Goal: Information Seeking & Learning: Learn about a topic

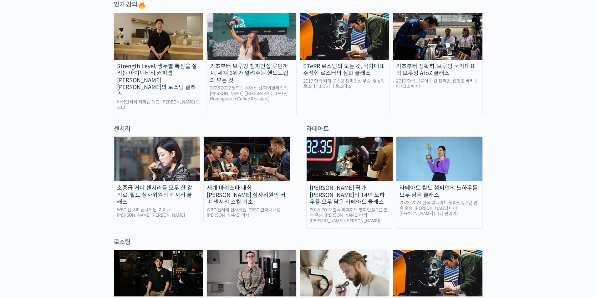
scroll to position [565, 0]
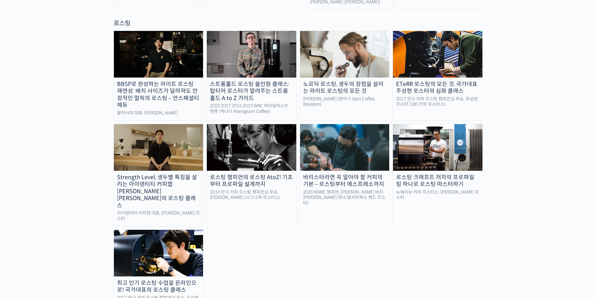
click at [338, 174] on div "바리스타라면 꼭 알아야 할 커피의 기본 – 로스팅부터 에스프레소까지" at bounding box center [345, 181] width 90 height 14
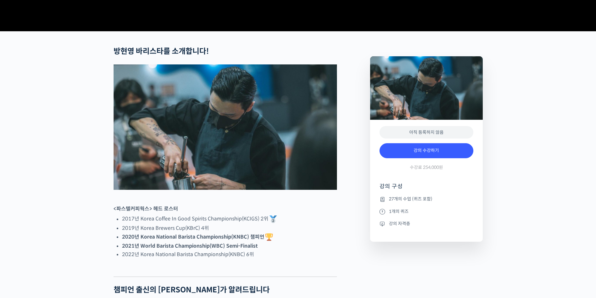
scroll to position [250, 0]
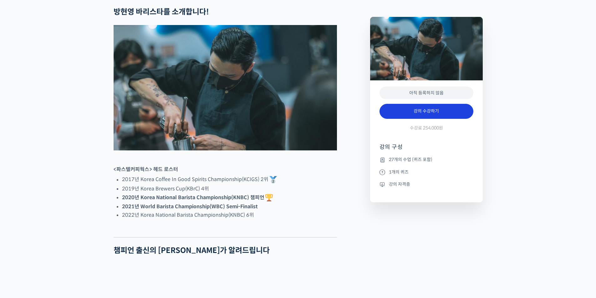
click at [428, 119] on link "강의 수강하기" at bounding box center [427, 111] width 94 height 15
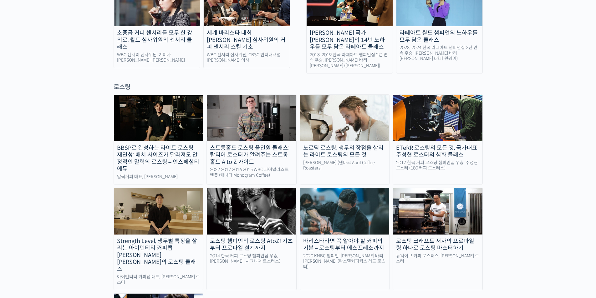
scroll to position [626, 0]
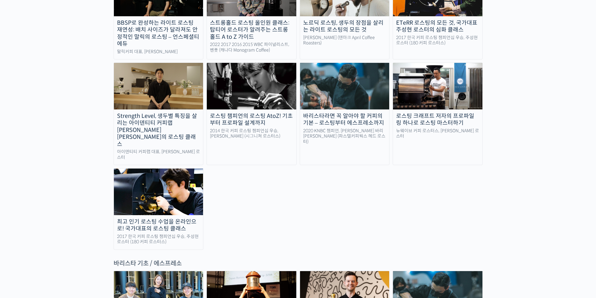
click at [345, 86] on link "바리스타라면 꼭 알아야 할 커피의 기본 – 로스팅부터 에스프레소까지 2020 KNBC 챔피언, [PERSON_NAME] 바리[PERSON_NA…" at bounding box center [345, 114] width 90 height 103
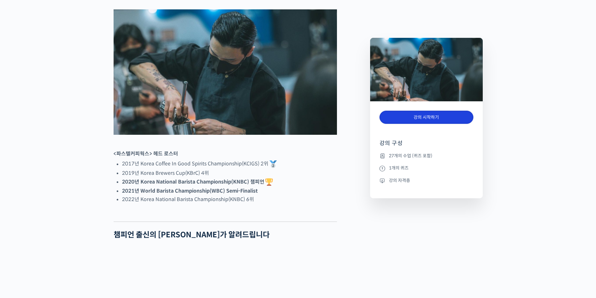
click at [417, 117] on link "강의 시작하기" at bounding box center [427, 117] width 94 height 13
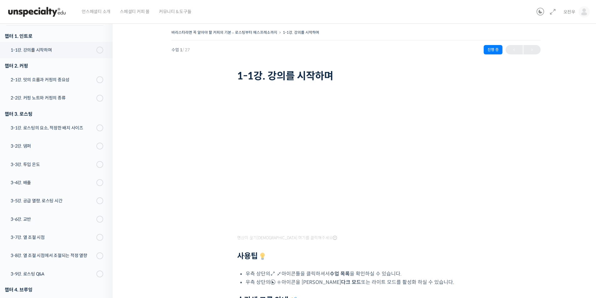
scroll to position [80, 0]
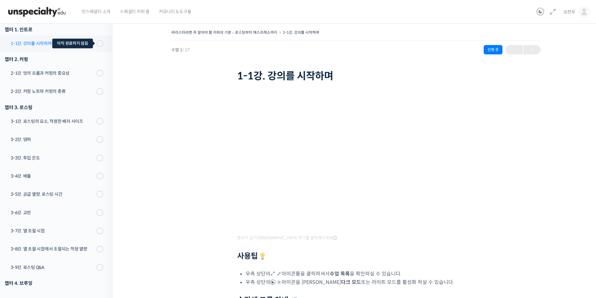
click at [100, 43] on span at bounding box center [101, 43] width 3 height 7
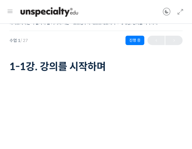
drag, startPoint x: 151, startPoint y: 67, endPoint x: 150, endPoint y: 62, distance: 5.3
click at [151, 62] on h1 "1-1강. 강의를 시작하며" at bounding box center [95, 67] width 173 height 12
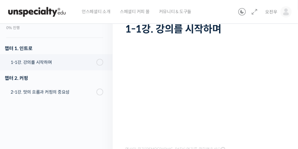
scroll to position [31, 0]
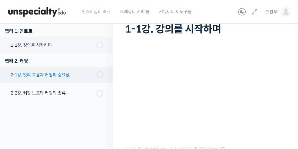
click at [82, 76] on div "2-1강. 맛의 흐름과 커핑의 중요성" at bounding box center [53, 74] width 84 height 7
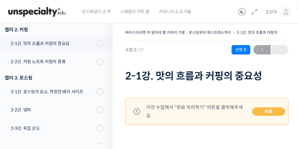
click at [272, 107] on link "뒤로" at bounding box center [268, 111] width 33 height 9
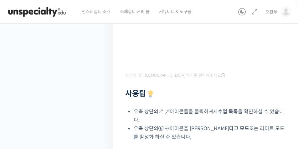
scroll to position [230, 0]
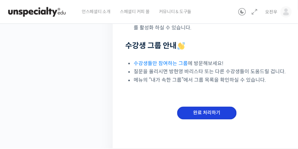
click at [208, 111] on input "완료 처리하기" at bounding box center [206, 113] width 59 height 13
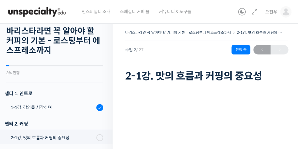
scroll to position [1, 0]
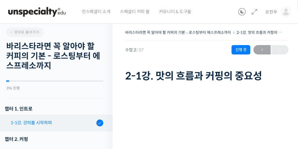
click at [72, 124] on div "1-1강. 강의를 시작하며" at bounding box center [53, 122] width 84 height 7
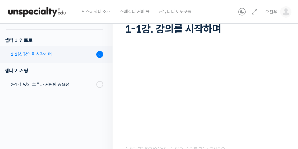
scroll to position [18, 0]
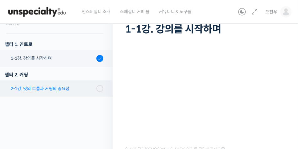
click at [75, 90] on div "2-1강. 맛의 흐름과 커핑의 중요성" at bounding box center [53, 88] width 84 height 7
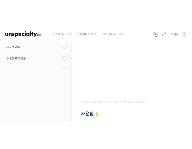
scroll to position [47, 0]
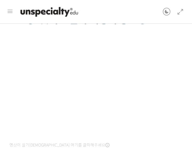
click at [188, 98] on div "바리스타라면 꼭 알아야 할 커피의 기본 – 로스팅부터 에스프레소까지 2-1강. 맛의 흐름과 커핑의 중요성 진행 중 수업 2 / 27 진행 중 …" at bounding box center [96, 144] width 198 height 365
click at [93, 140] on div "영상이 끊기신다면 여기를 클릭해주세요 사용팁 우측 상단의 아이콘들을 클릭하셔서 수업 목록 을 확인하실 수 있습니다. 우측 상단의 아이콘을 클릭…" at bounding box center [95, 147] width 173 height 215
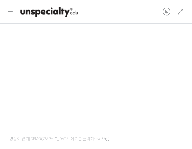
click at [133, 138] on div "영상이 끊기신다면 여기를 클릭해주세요 사용팁 우측 상단의 아이콘들을 클릭하셔서 수업 목록 을 확인하실 수 있습니다. 우측 상단의 아이콘을 클릭…" at bounding box center [95, 141] width 173 height 215
click at [173, 139] on div "영상이 끊기신다면 여기를 클릭해주세요 사용팁 우측 상단의 아이콘들을 클릭하셔서 수업 목록 을 확인하실 수 있습니다. 우측 상단의 아이콘을 클릭…" at bounding box center [95, 141] width 173 height 215
click at [116, 143] on div at bounding box center [95, 147] width 173 height 9
click at [117, 137] on div "영상이 끊기신다면 여기를 클릭해주세요 사용팁 우측 상단의 아이콘들을 클릭하셔서 수업 목록 을 확인하실 수 있습니다. 우측 상단의 아이콘을 클릭…" at bounding box center [95, 141] width 173 height 215
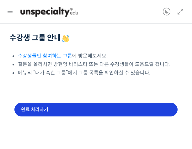
scroll to position [226, 0]
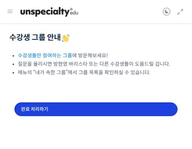
click at [51, 110] on input "완료 처리하기" at bounding box center [95, 109] width 163 height 14
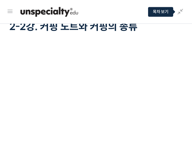
scroll to position [63, 0]
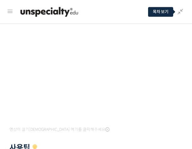
click at [125, 131] on div "영상이 끊기[DEMOGRAPHIC_DATA] 여기를 클릭해주세요 사용팁 우측 상단의 아이콘들을 클릭하셔서 수업 목록 을 확인하실 수 있습니다.…" at bounding box center [95, 131] width 173 height 215
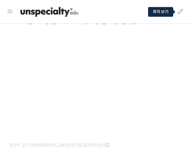
scroll to position [48, 0]
click at [85, 139] on div "영상이 끊기[DEMOGRAPHIC_DATA] 여기를 클릭해주세요 사용팁 우측 상단의 아이콘들을 클릭하셔서 수업 목록 을 확인하실 수 있습니다.…" at bounding box center [95, 146] width 173 height 215
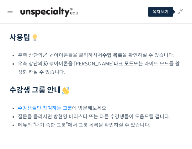
scroll to position [226, 0]
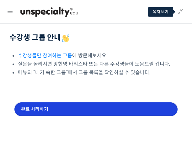
click at [45, 106] on input "완료 처리하기" at bounding box center [95, 109] width 163 height 14
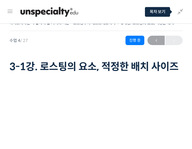
click at [180, 14] on icon at bounding box center [180, 12] width 8 height 8
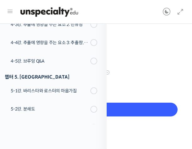
scroll to position [271, 0]
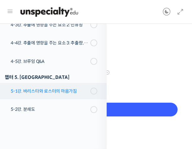
click at [59, 89] on div "5-1강. 바리스타와 로스터의 마음가짐" at bounding box center [50, 91] width 78 height 7
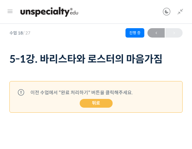
scroll to position [8, 0]
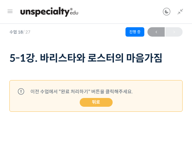
click at [95, 102] on link "뒤로" at bounding box center [96, 102] width 33 height 9
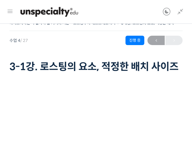
scroll to position [47, 0]
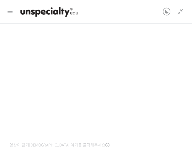
click at [88, 142] on div "영상이 끊기[DEMOGRAPHIC_DATA] 여기를 클릭해주세요" at bounding box center [95, 95] width 173 height 110
click at [112, 141] on div "영상이 끊기[DEMOGRAPHIC_DATA] 여기를 클릭해주세요" at bounding box center [95, 95] width 173 height 110
click at [94, 141] on div "영상이 끊기[DEMOGRAPHIC_DATA] 여기를 클릭해주세요" at bounding box center [95, 95] width 173 height 110
click at [95, 139] on div "영상이 끊기[DEMOGRAPHIC_DATA] 여기를 클릭해주세요" at bounding box center [95, 95] width 173 height 110
click at [135, 143] on div "영상이 끊기[DEMOGRAPHIC_DATA] 여기를 클릭해주세요" at bounding box center [95, 95] width 173 height 110
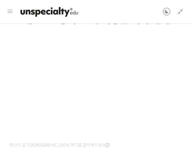
click at [109, 143] on div "영상이 끊기[DEMOGRAPHIC_DATA] 여기를 클릭해주세요" at bounding box center [95, 95] width 173 height 110
click at [141, 137] on div "영상이 끊기[DEMOGRAPHIC_DATA] 여기를 클릭해주세요" at bounding box center [95, 95] width 173 height 110
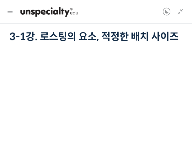
scroll to position [41, 0]
